Goal: Information Seeking & Learning: Check status

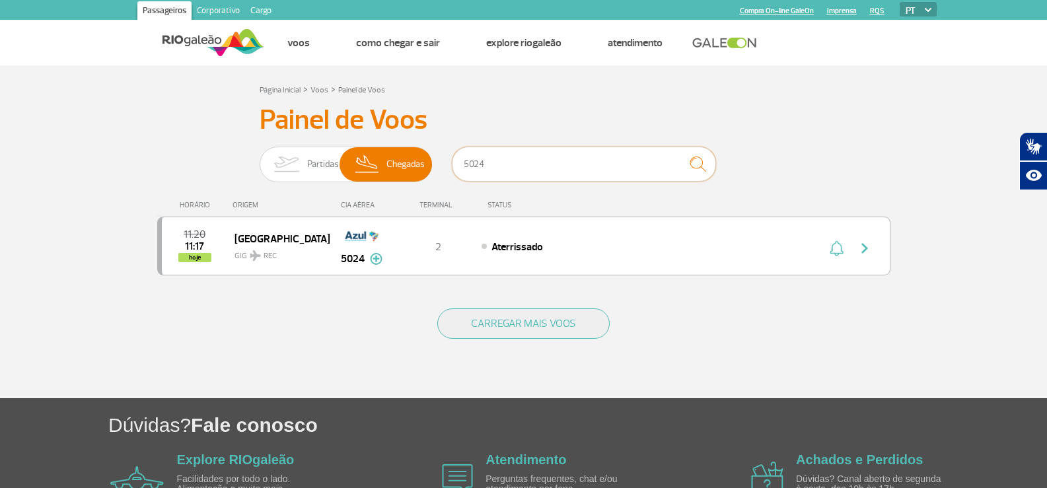
click at [560, 168] on input "5024" at bounding box center [584, 164] width 264 height 35
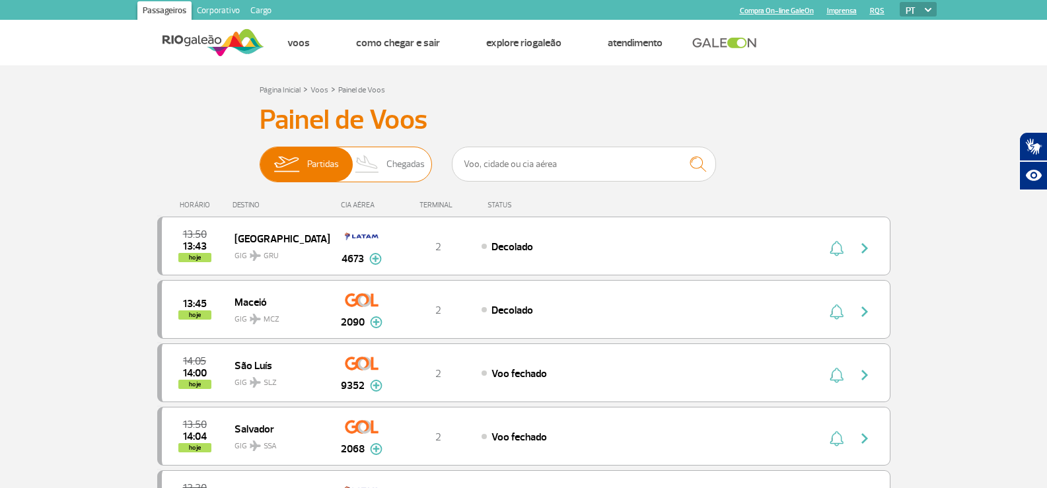
drag, startPoint x: 373, startPoint y: 159, endPoint x: 414, endPoint y: 168, distance: 41.3
click at [373, 159] on img at bounding box center [367, 164] width 39 height 34
click at [260, 158] on input "Partidas Chegadas" at bounding box center [260, 158] width 0 height 0
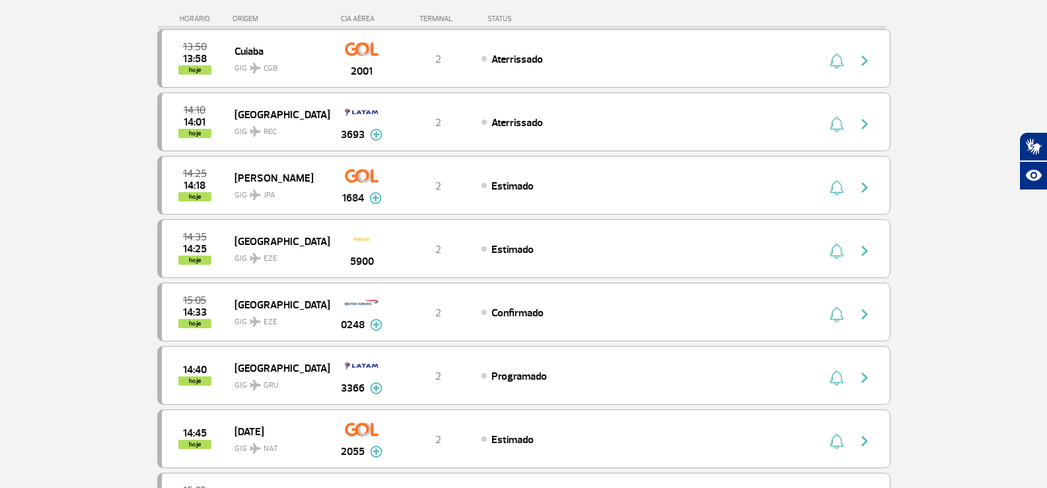
scroll to position [462, 0]
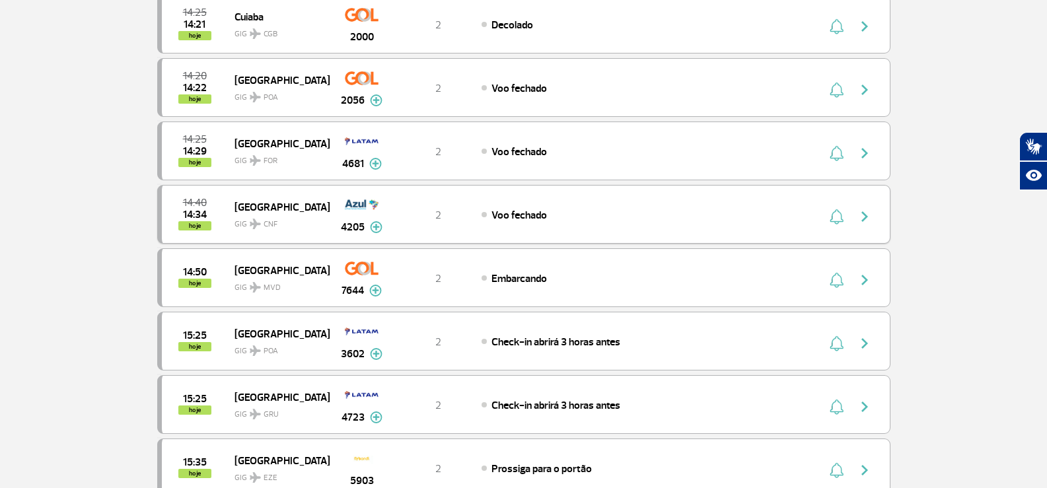
scroll to position [132, 0]
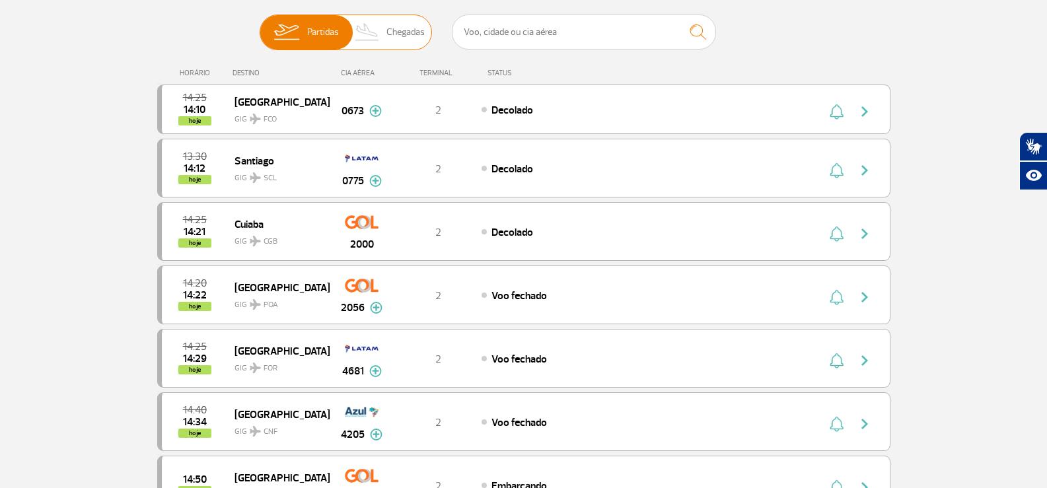
click at [359, 35] on img at bounding box center [367, 32] width 39 height 34
click at [260, 26] on input "Partidas Chegadas" at bounding box center [260, 26] width 0 height 0
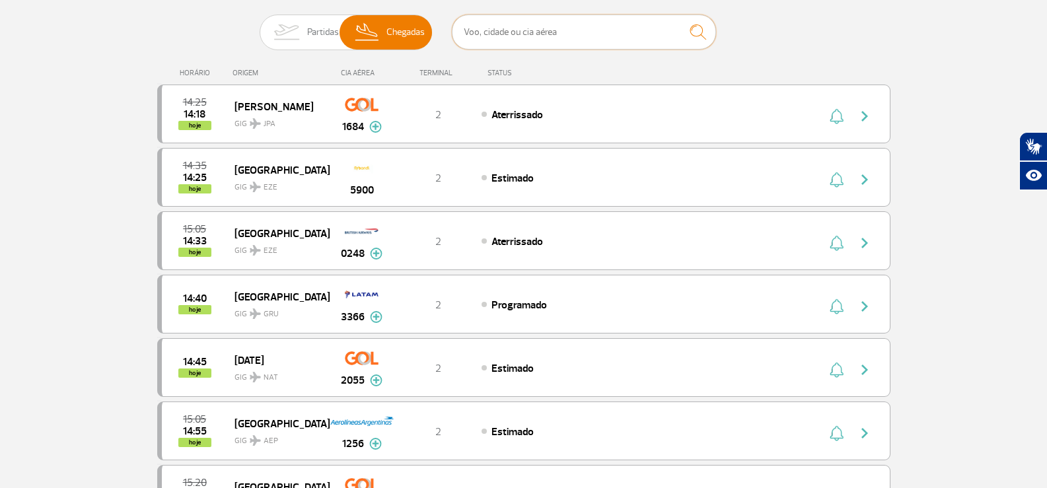
click at [551, 38] on input "text" at bounding box center [584, 32] width 264 height 35
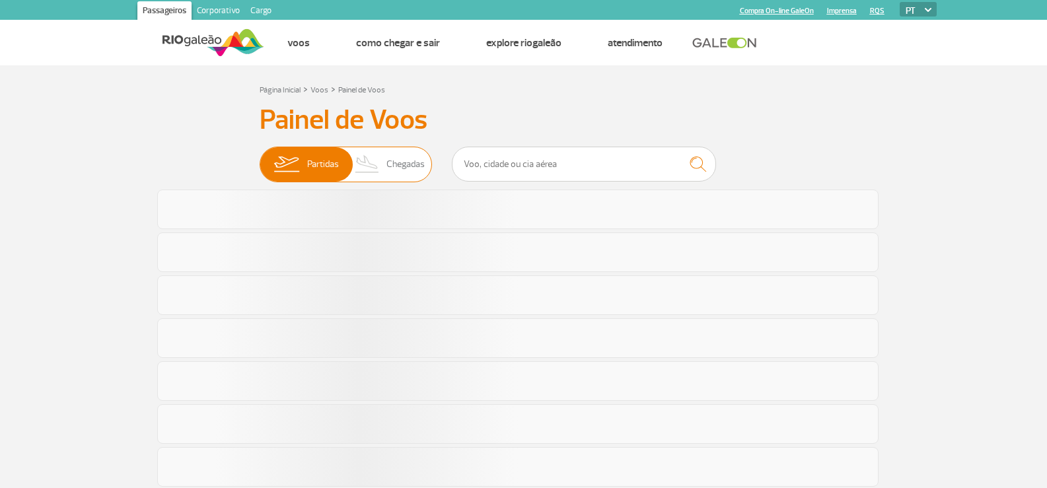
scroll to position [133, 0]
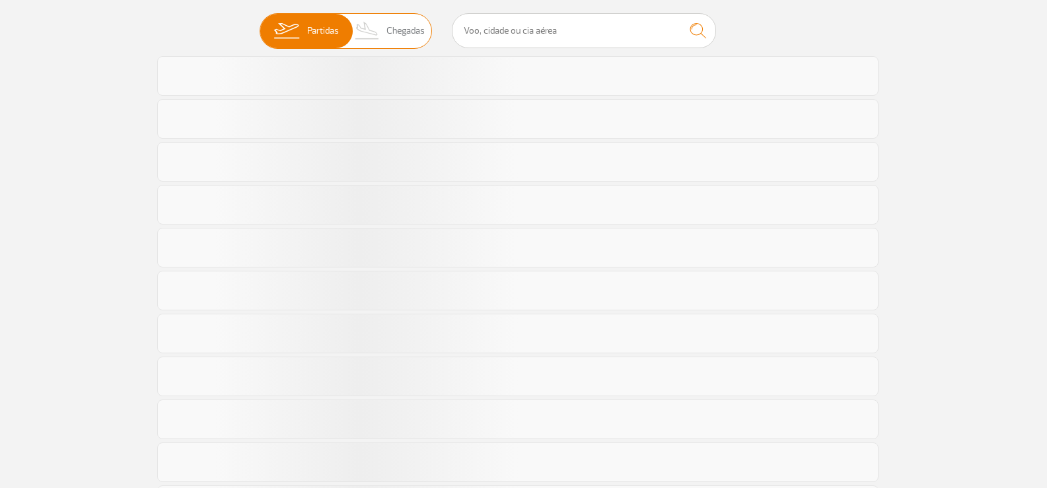
click at [412, 34] on span "Chegadas" at bounding box center [405, 31] width 38 height 34
click at [260, 24] on input "Partidas Chegadas" at bounding box center [260, 24] width 0 height 0
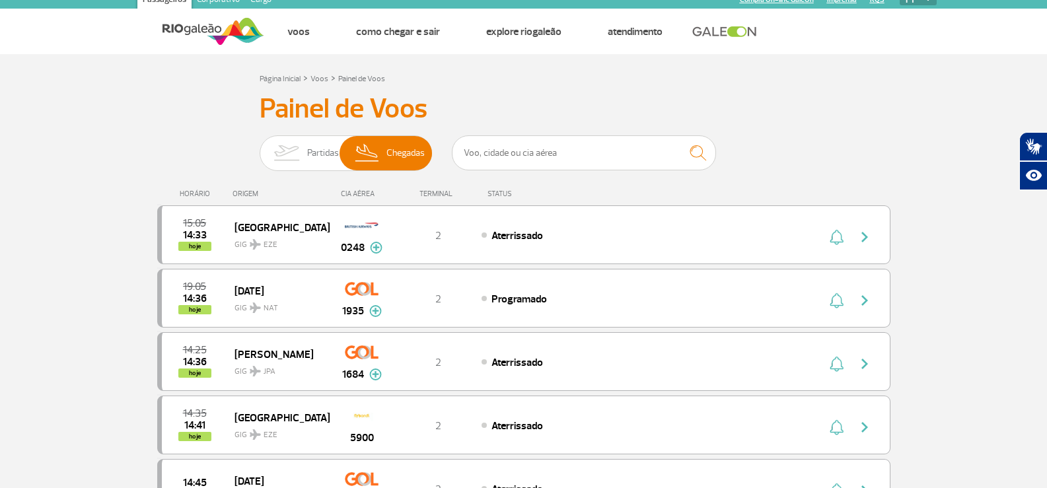
scroll to position [0, 0]
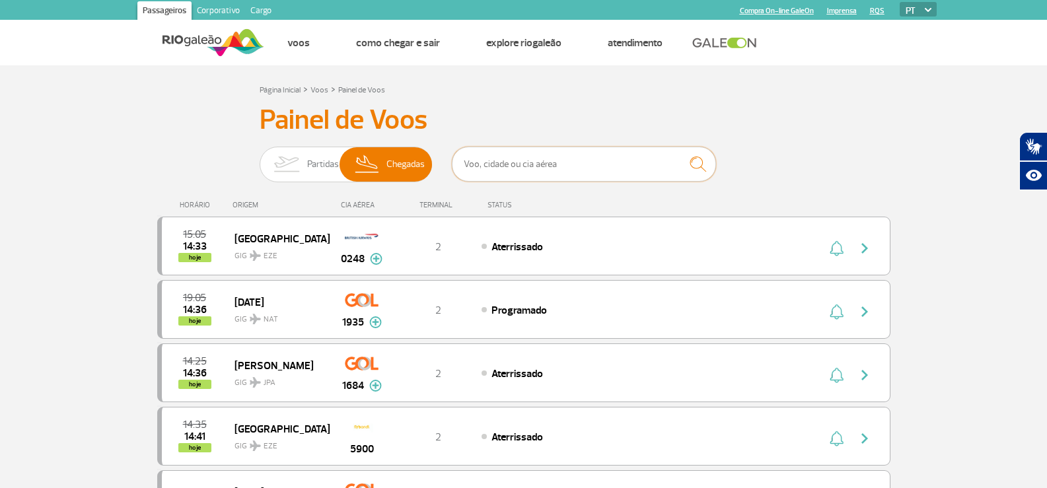
click at [513, 172] on input "text" at bounding box center [584, 164] width 264 height 35
type input "[GEOGRAPHIC_DATA]"
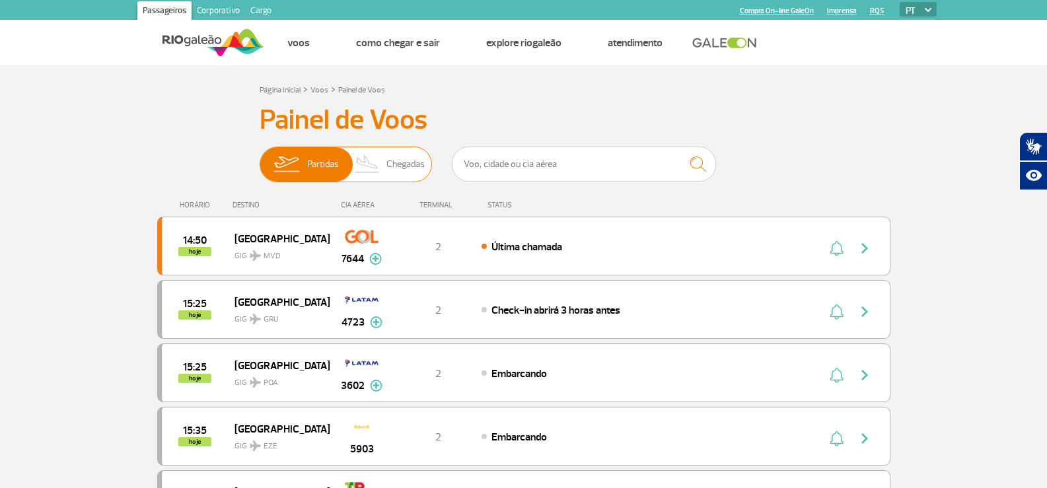
click at [400, 165] on span "Chegadas" at bounding box center [405, 164] width 38 height 34
click at [260, 158] on input "Partidas Chegadas" at bounding box center [260, 158] width 0 height 0
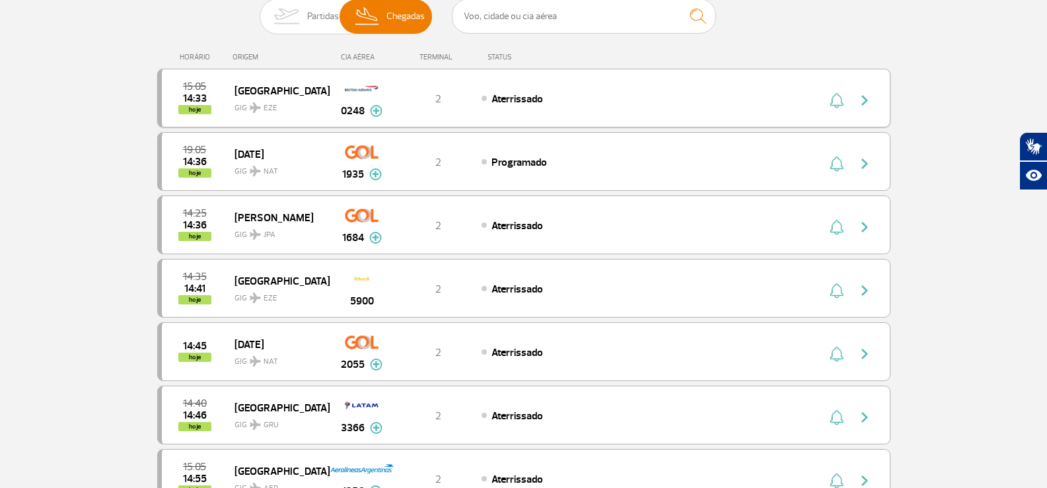
scroll to position [66, 0]
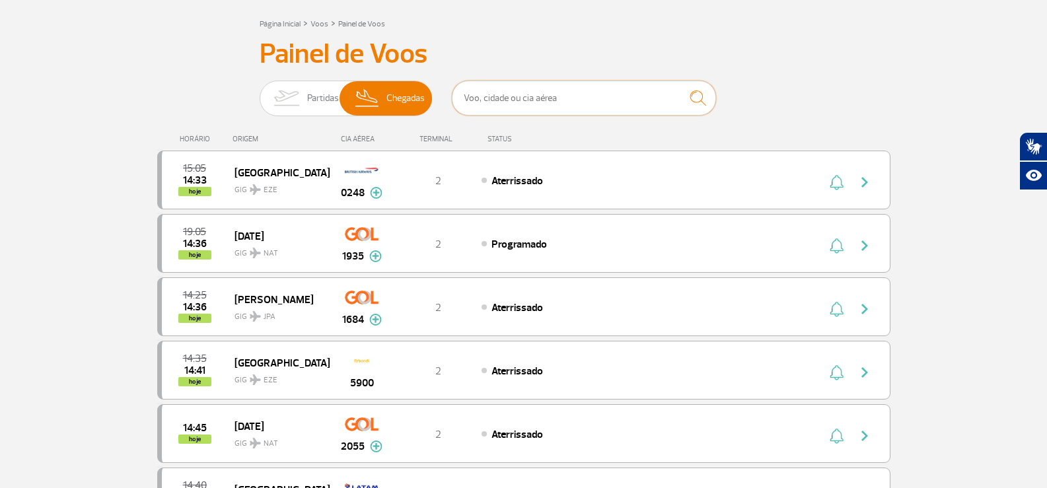
click at [503, 98] on input "text" at bounding box center [584, 98] width 264 height 35
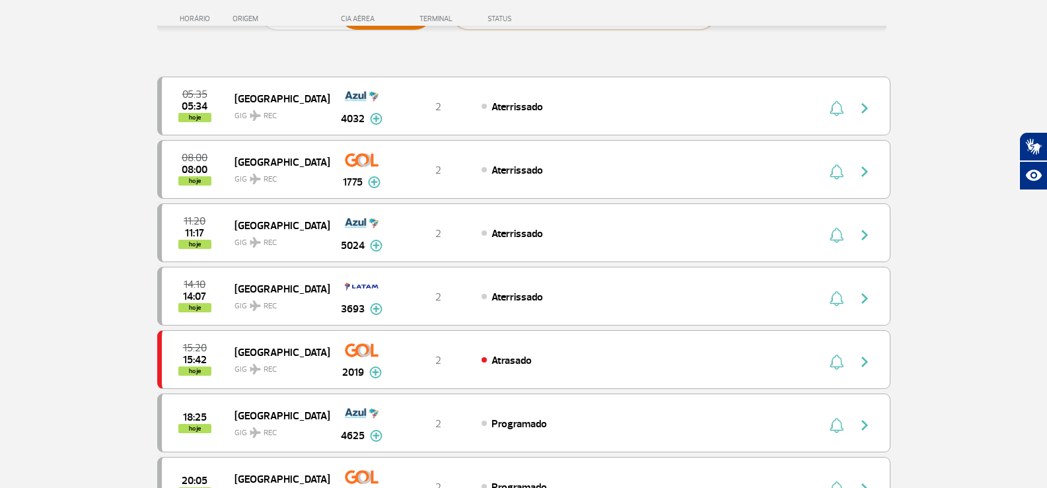
scroll to position [0, 0]
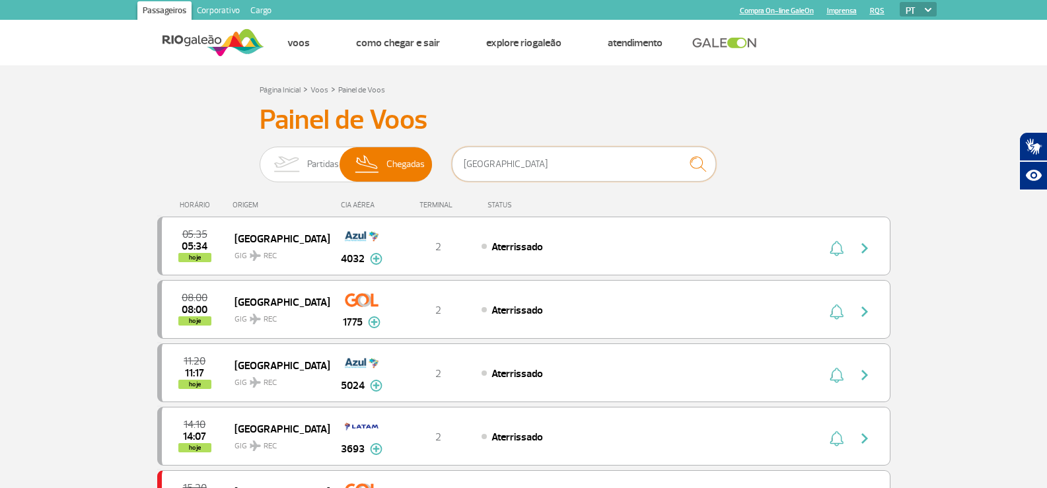
click at [609, 163] on input "[GEOGRAPHIC_DATA]" at bounding box center [584, 164] width 264 height 35
type input "r"
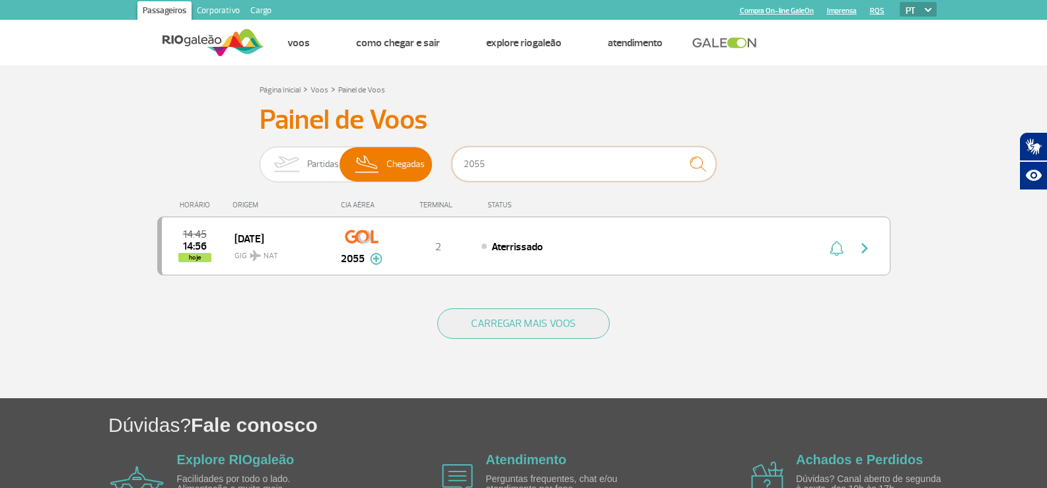
type input "2055"
click at [548, 160] on input "2055" at bounding box center [584, 164] width 264 height 35
